Goal: Information Seeking & Learning: Learn about a topic

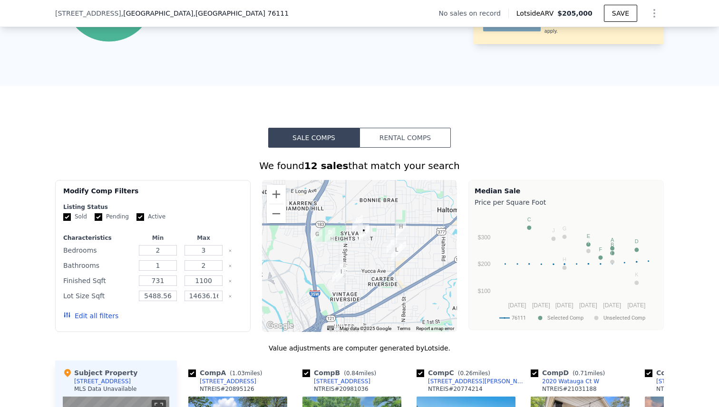
scroll to position [581, 0]
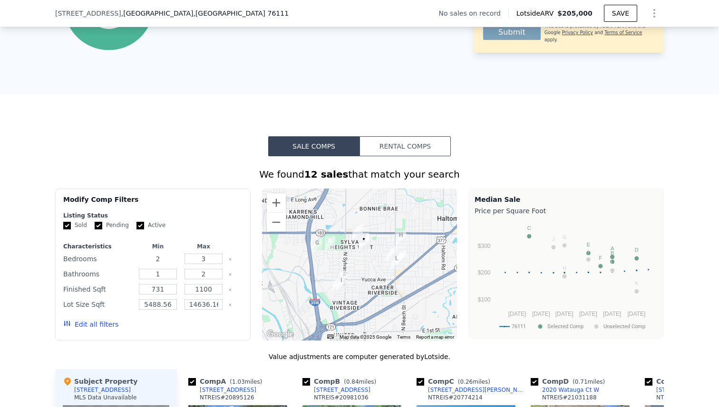
drag, startPoint x: 168, startPoint y: 261, endPoint x: 145, endPoint y: 262, distance: 23.3
click at [145, 262] on input "2" at bounding box center [158, 259] width 38 height 10
type input "4"
type input "3"
click at [210, 322] on button "Update Search" at bounding box center [206, 324] width 72 height 13
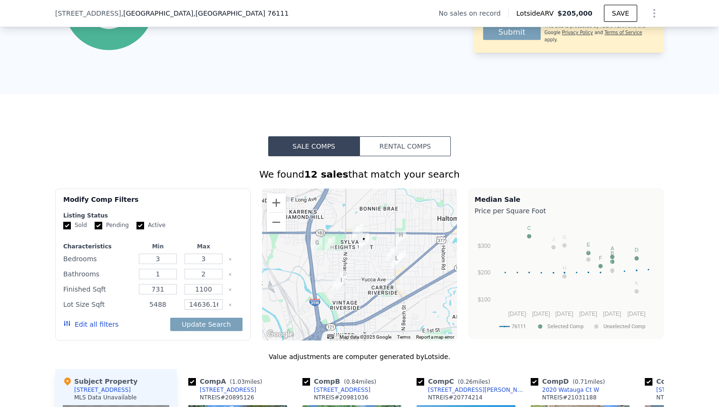
type input "5488"
drag, startPoint x: 210, startPoint y: 306, endPoint x: 252, endPoint y: 305, distance: 42.3
click at [252, 305] on div "Modify Comp Filters Listing Status Sold Pending Active Characteristics Min Max …" at bounding box center [359, 265] width 609 height 152
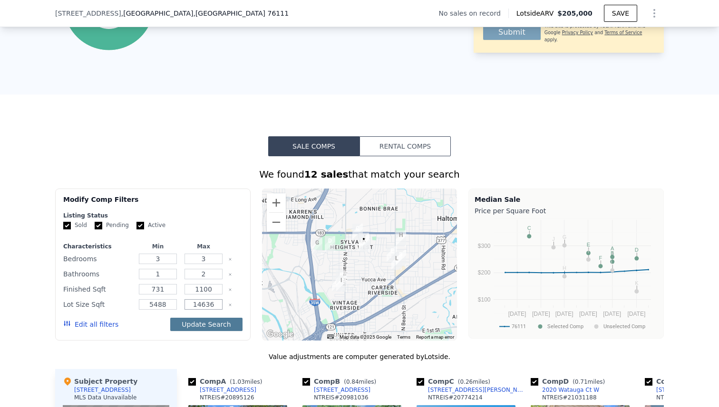
type input "14636"
click at [206, 325] on button "Update Search" at bounding box center [206, 324] width 72 height 13
checkbox input "false"
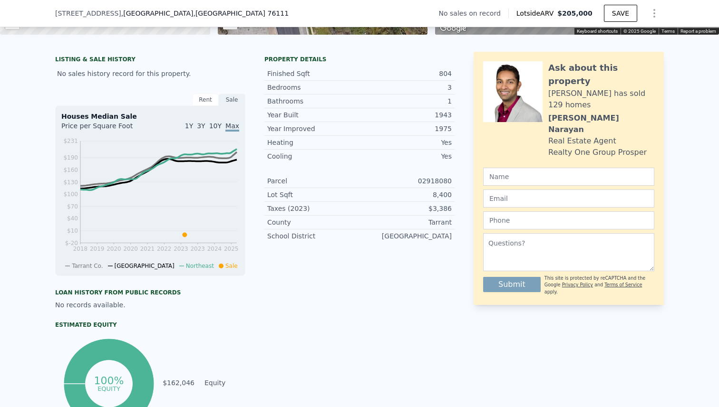
scroll to position [191, 0]
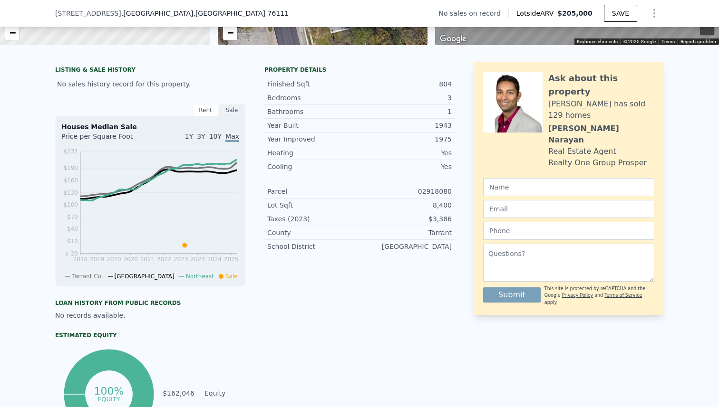
type input "2"
type input "5488.56"
type input "14636.160000000002"
checkbox input "true"
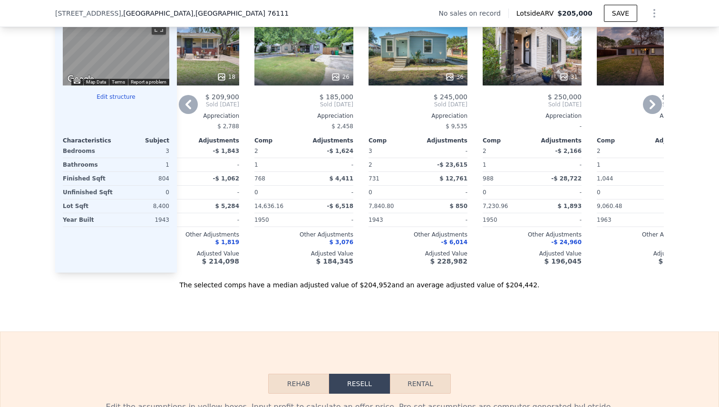
scroll to position [967, 0]
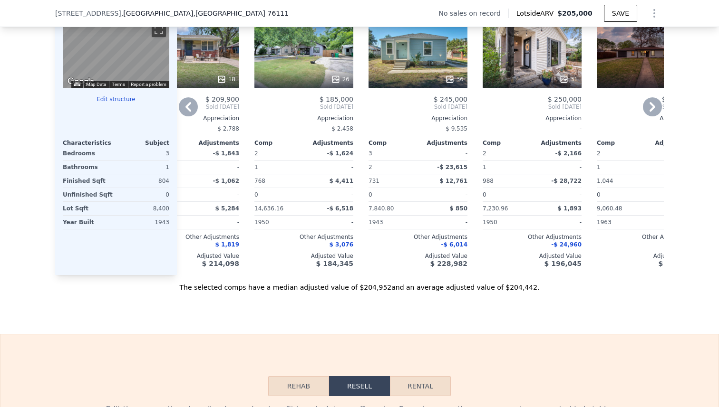
click at [651, 112] on icon at bounding box center [652, 106] width 19 height 19
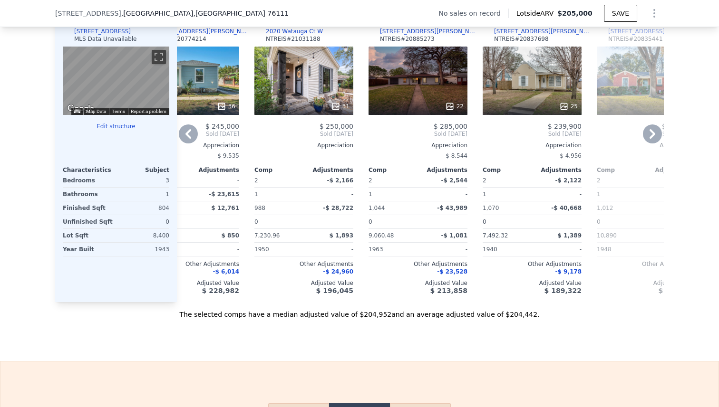
scroll to position [935, 0]
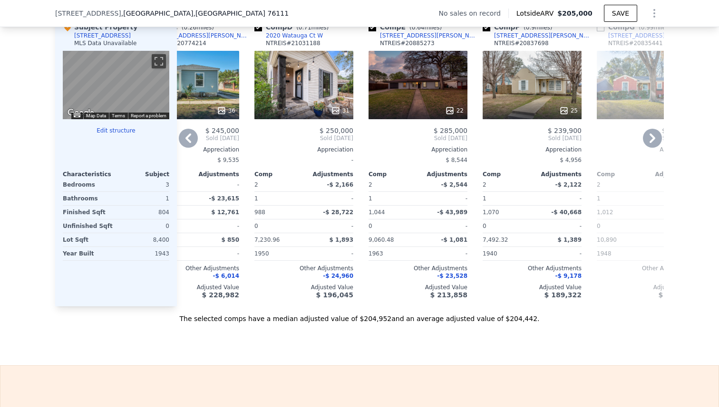
click at [649, 138] on icon at bounding box center [652, 138] width 19 height 19
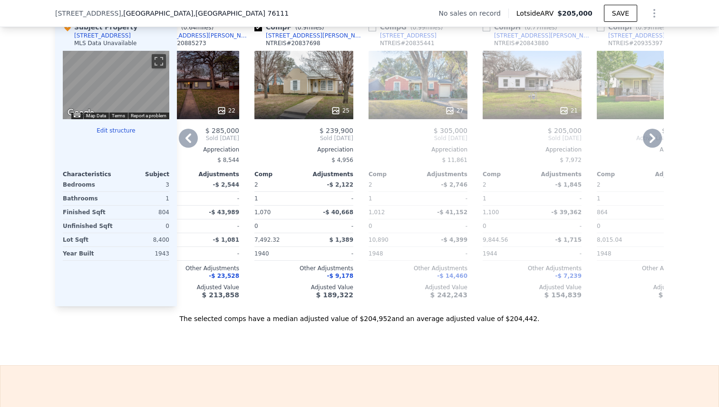
click at [646, 142] on icon at bounding box center [652, 138] width 19 height 19
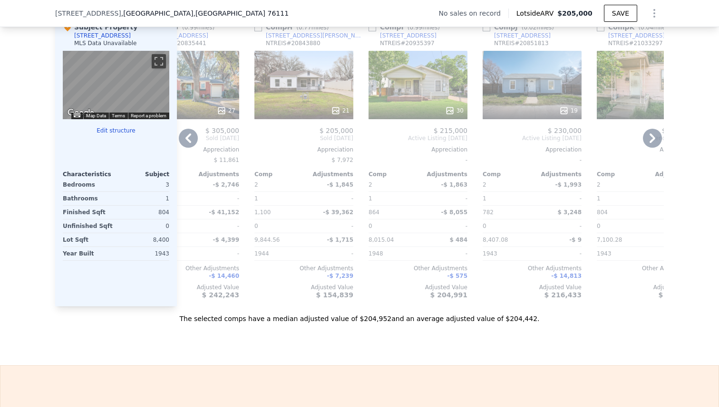
click at [646, 139] on icon at bounding box center [652, 138] width 19 height 19
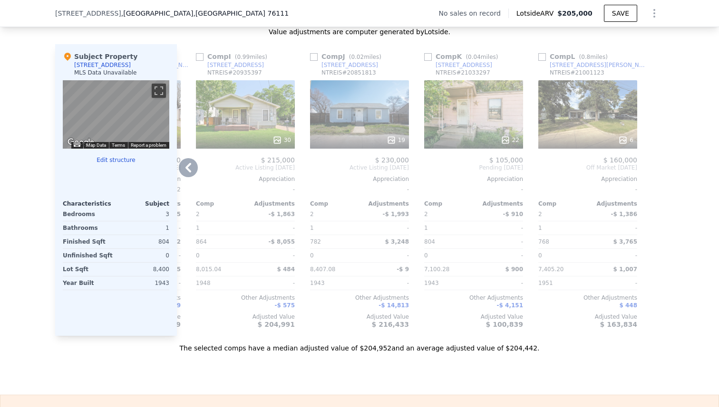
scroll to position [904, 0]
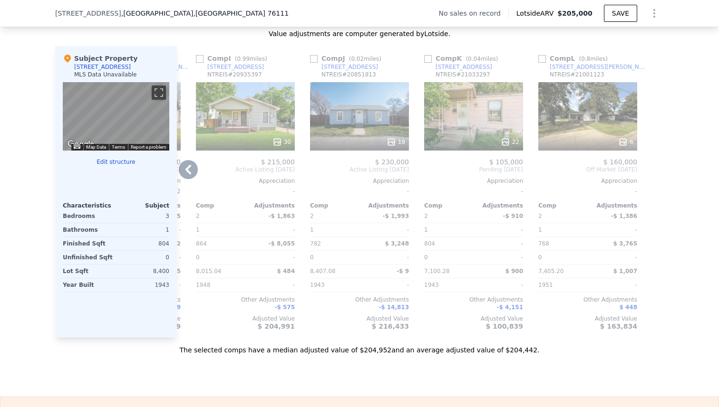
click at [462, 118] on div "22" at bounding box center [473, 116] width 99 height 68
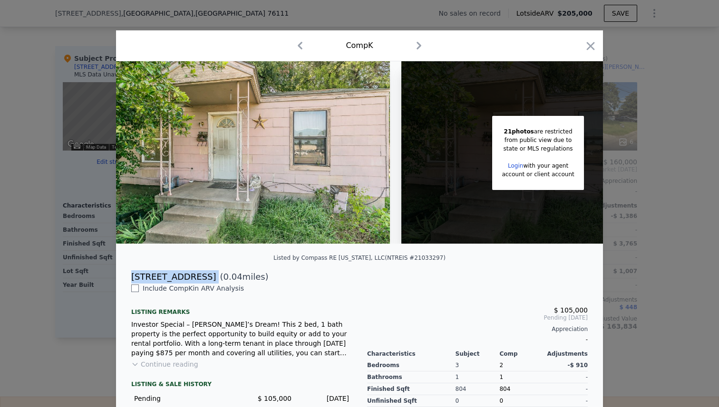
drag, startPoint x: 117, startPoint y: 276, endPoint x: 208, endPoint y: 281, distance: 90.9
click at [208, 281] on div "[STREET_ADDRESS] ( 0.04 miles)" at bounding box center [359, 277] width 487 height 13
copy div "[STREET_ADDRESS]"
click at [587, 50] on icon "button" at bounding box center [590, 45] width 13 height 13
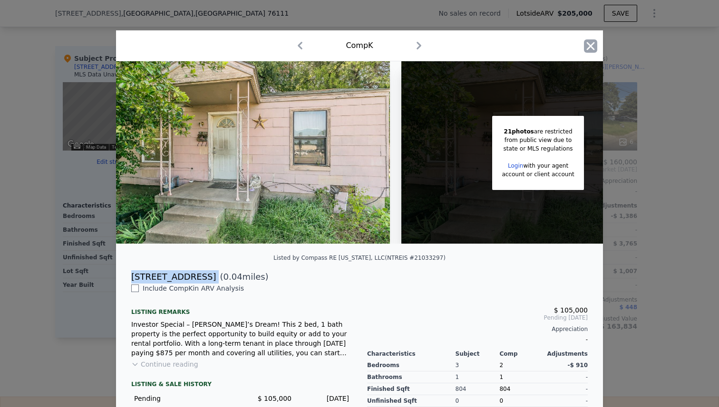
scroll to position [0, 903]
